Goal: Register for event/course

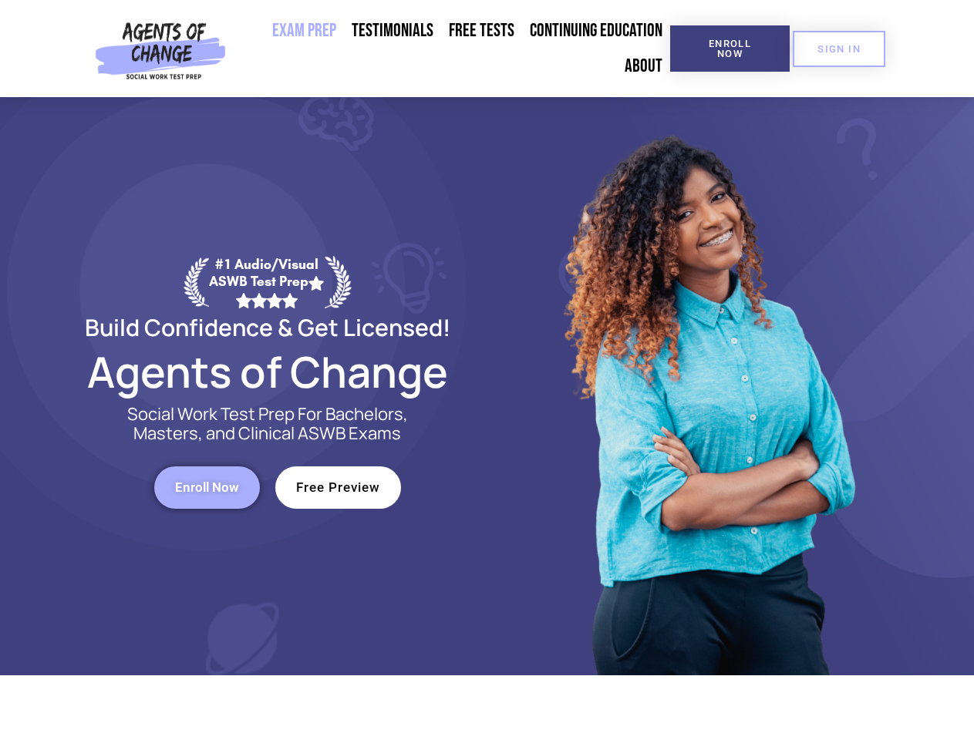
click at [487, 370] on div at bounding box center [707, 386] width 440 height 578
click at [730, 49] on span "Enroll Now" at bounding box center [730, 49] width 70 height 20
click at [839, 49] on span "SIGN IN" at bounding box center [839, 49] width 43 height 10
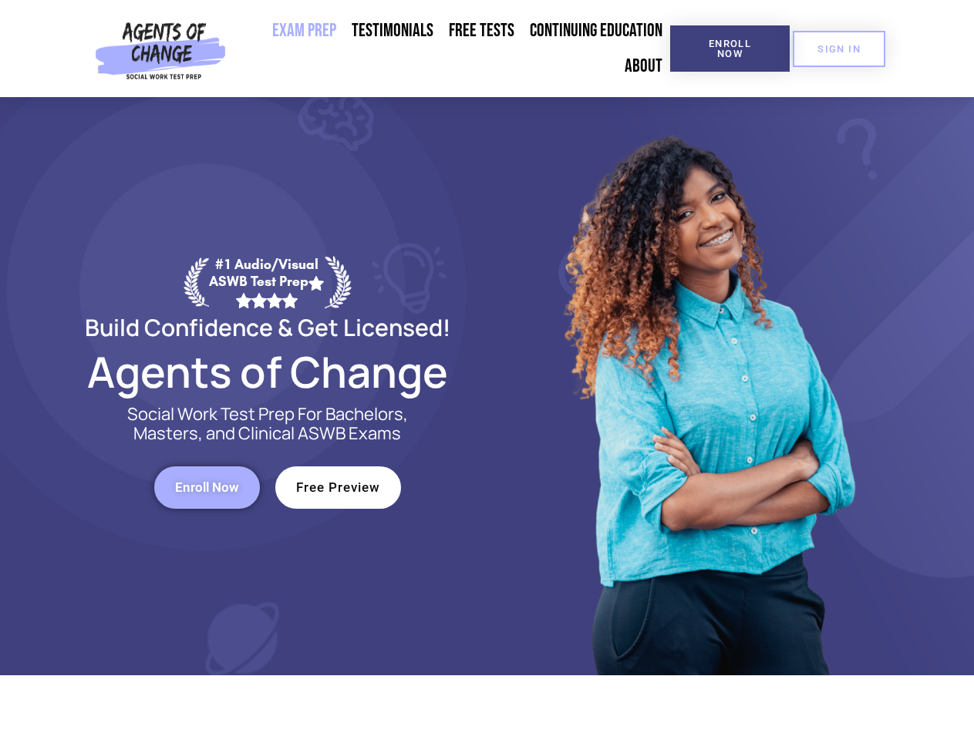
click at [207, 487] on span "Enroll Now" at bounding box center [207, 487] width 64 height 13
click at [338, 487] on span "Free Preview" at bounding box center [338, 487] width 84 height 13
